Goal: Information Seeking & Learning: Understand process/instructions

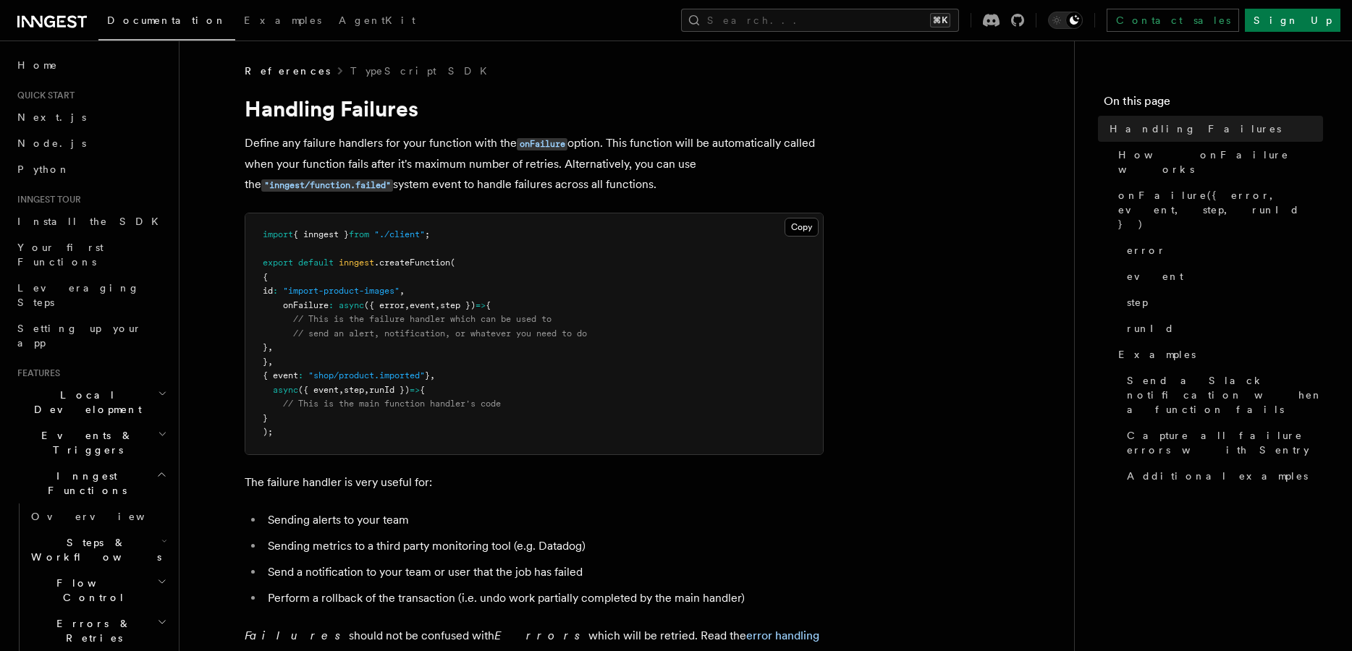
click at [410, 310] on span "," at bounding box center [406, 305] width 5 height 10
click at [435, 307] on span "event" at bounding box center [422, 305] width 25 height 10
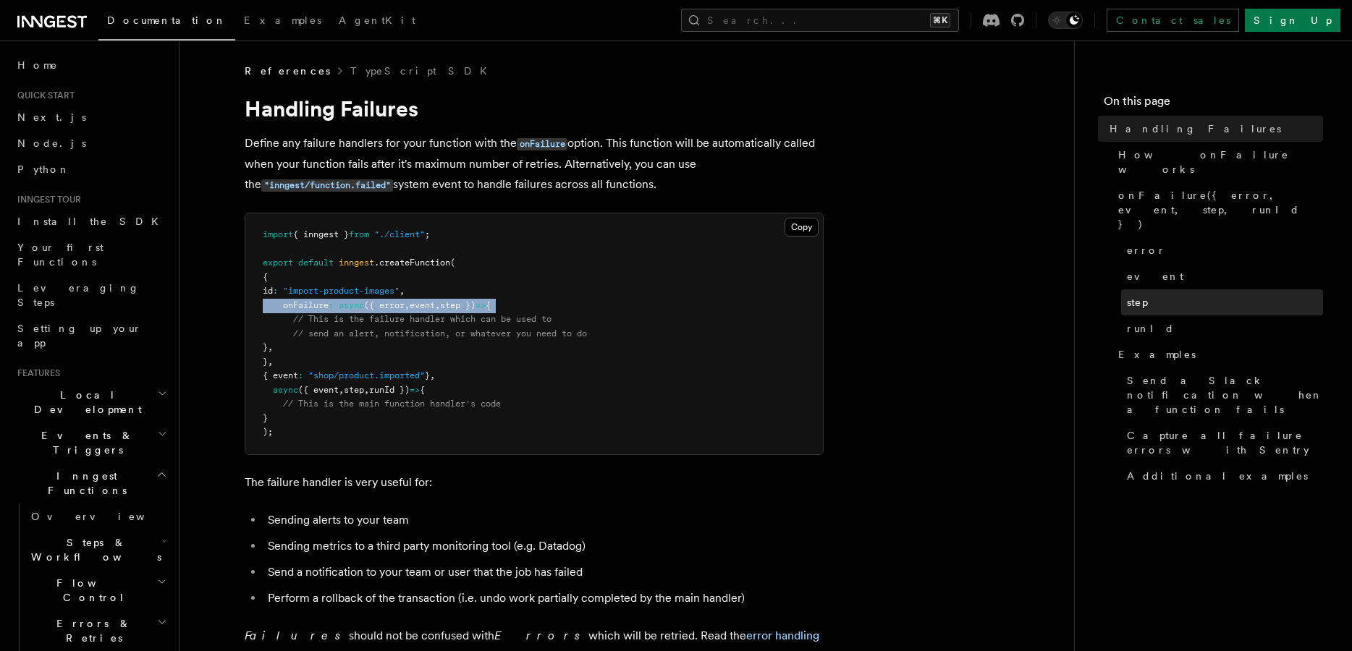
click at [1130, 295] on span "step" at bounding box center [1137, 302] width 21 height 14
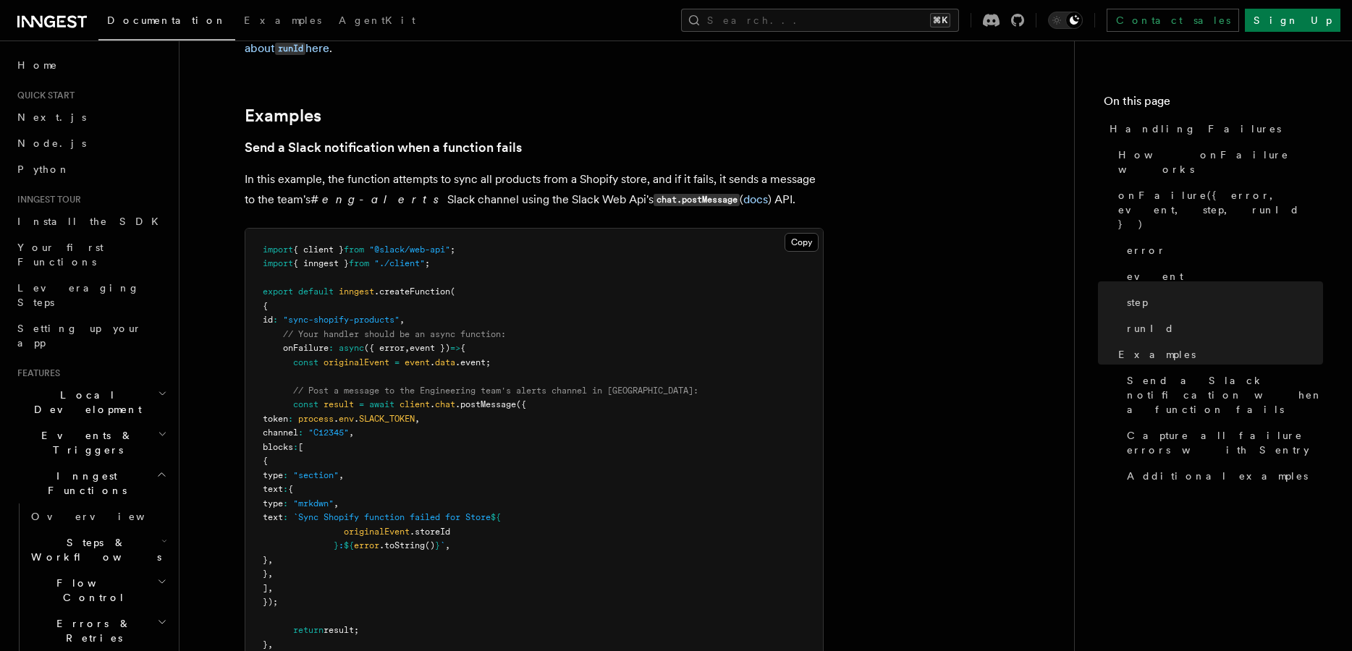
scroll to position [1548, 0]
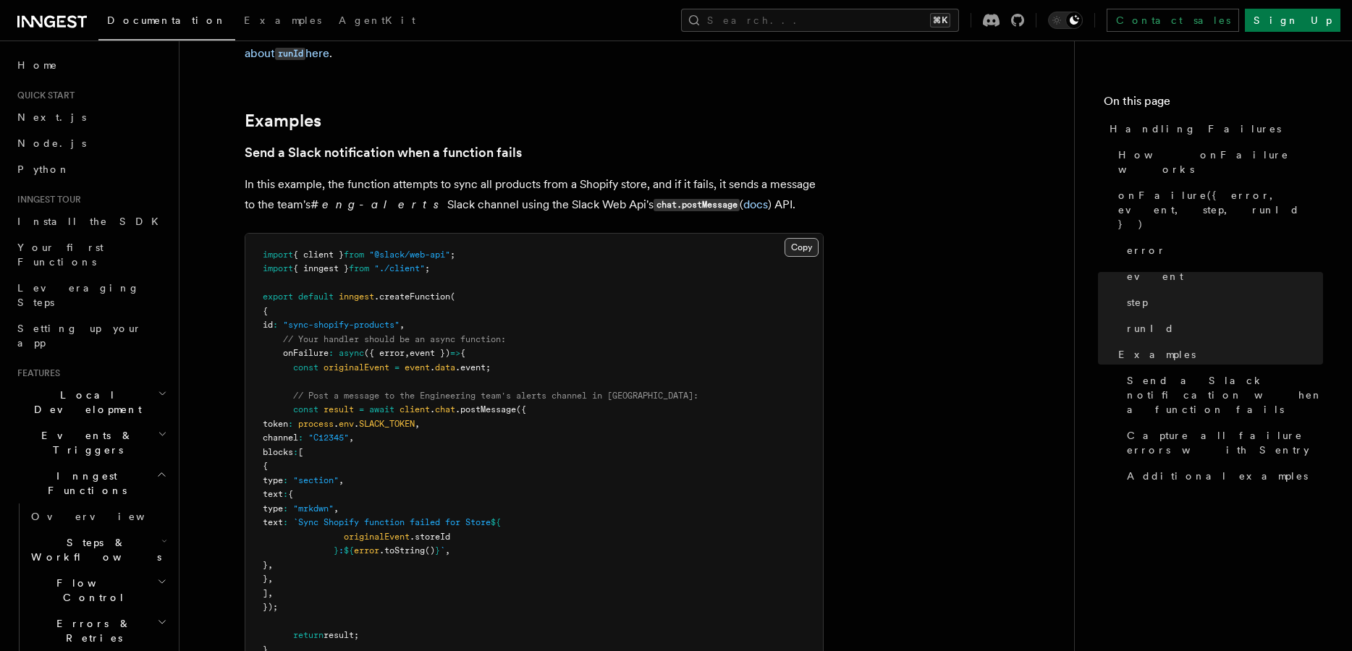
click at [795, 238] on button "Copy Copied" at bounding box center [801, 247] width 34 height 19
click at [538, 174] on p "In this example, the function attempts to sync all products from a Shopify stor…" at bounding box center [534, 194] width 579 height 41
click at [795, 238] on button "Copy Copied" at bounding box center [801, 247] width 34 height 19
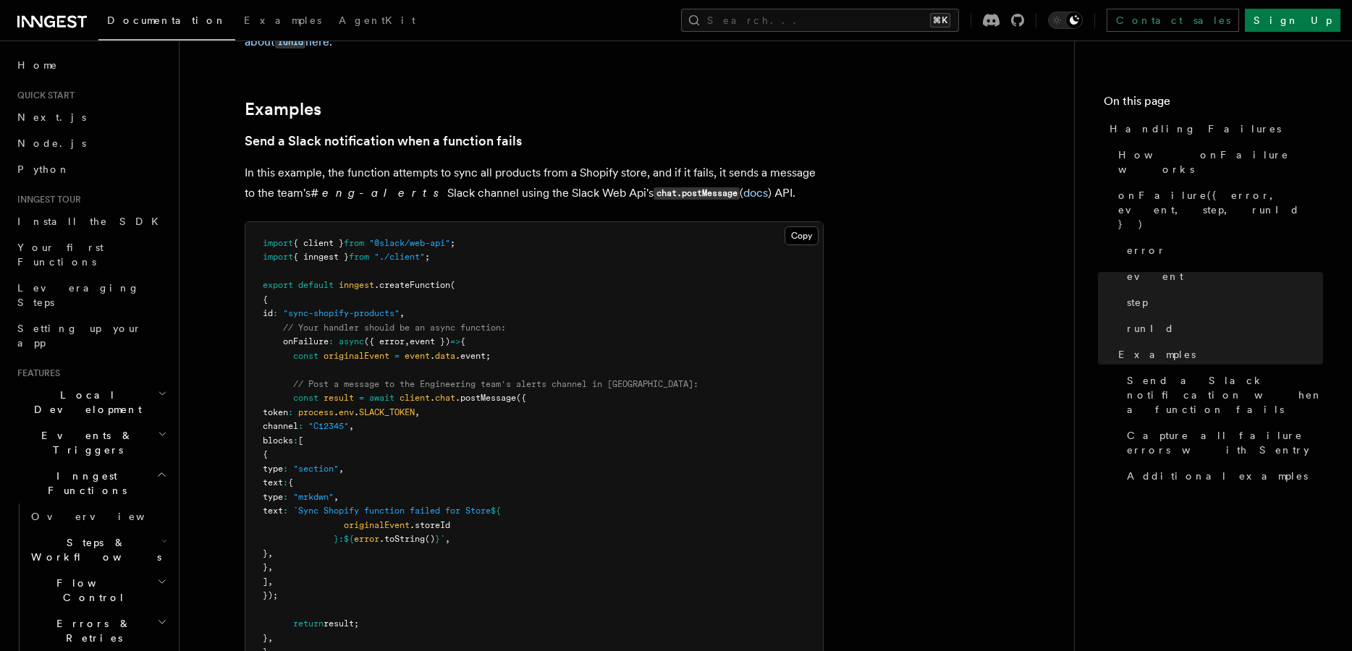
scroll to position [1561, 0]
